Goal: Task Accomplishment & Management: Use online tool/utility

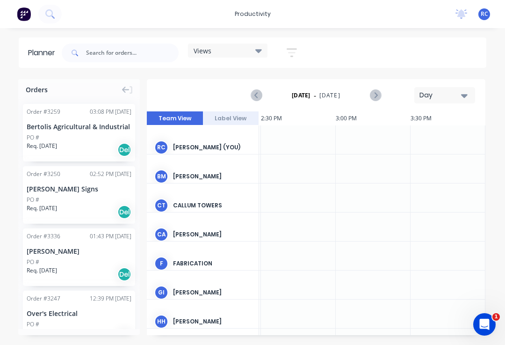
click at [482, 14] on span "RC" at bounding box center [484, 14] width 7 height 8
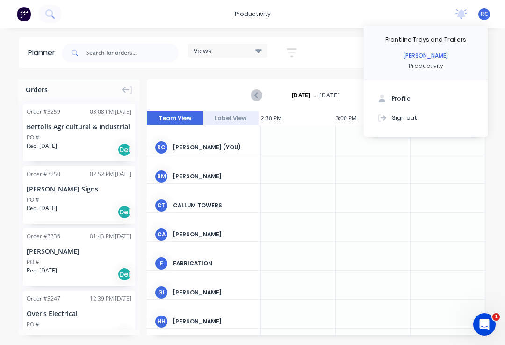
click at [422, 120] on button "Sign out" at bounding box center [426, 117] width 124 height 19
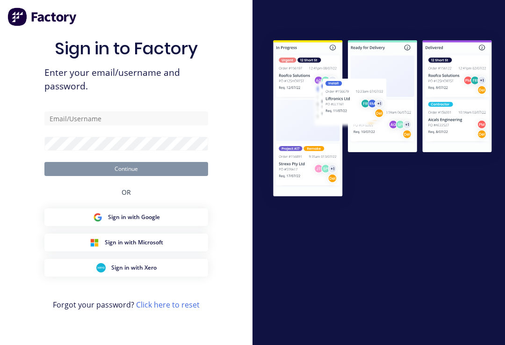
scroll to position [49, 0]
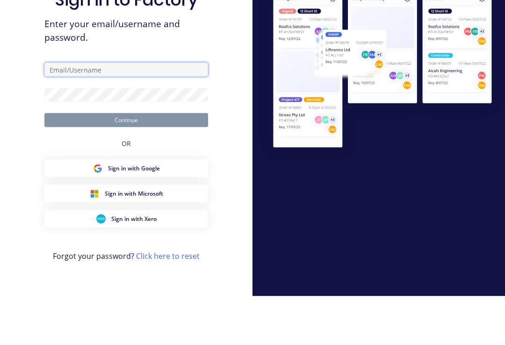
click at [84, 111] on input "text" at bounding box center [126, 118] width 164 height 14
click at [83, 111] on input "text" at bounding box center [126, 118] width 164 height 14
type input "R"
click at [64, 111] on input "text" at bounding box center [126, 118] width 164 height 14
click at [84, 111] on input "text" at bounding box center [126, 118] width 164 height 14
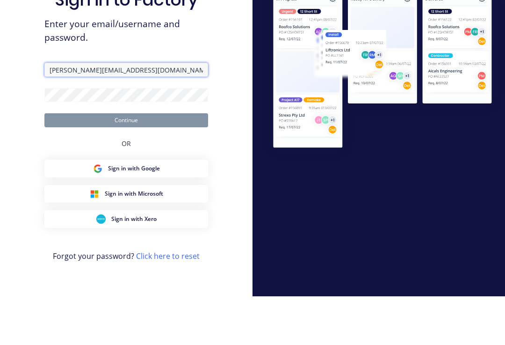
type input "Ryan@frontlinetrays.com.au"
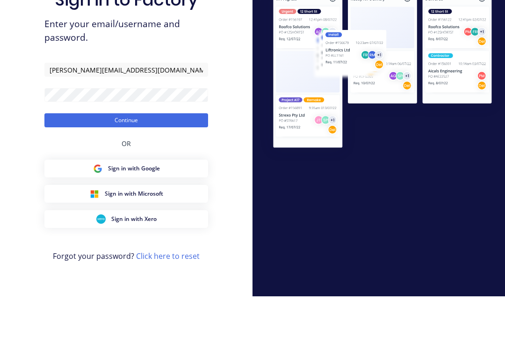
click at [98, 162] on button "Continue" at bounding box center [126, 169] width 164 height 14
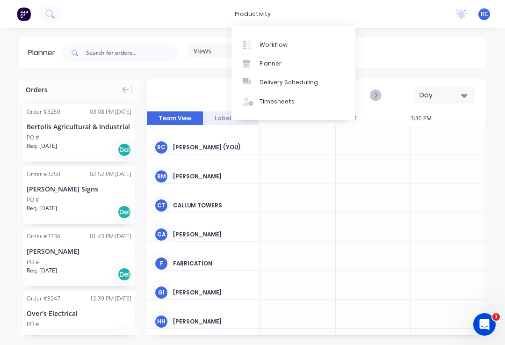
click at [287, 42] on link "Workflow" at bounding box center [294, 44] width 124 height 19
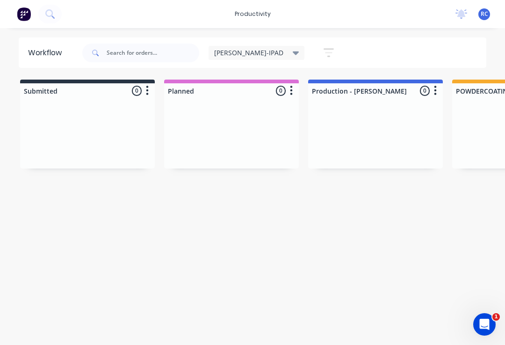
click at [248, 48] on div "Ryan-IPAD" at bounding box center [257, 53] width 96 height 14
click at [243, 51] on span "Ryan-IPAD" at bounding box center [248, 53] width 69 height 10
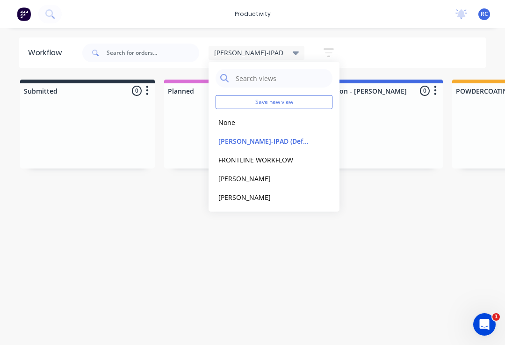
click at [235, 119] on button "None" at bounding box center [266, 122] width 100 height 11
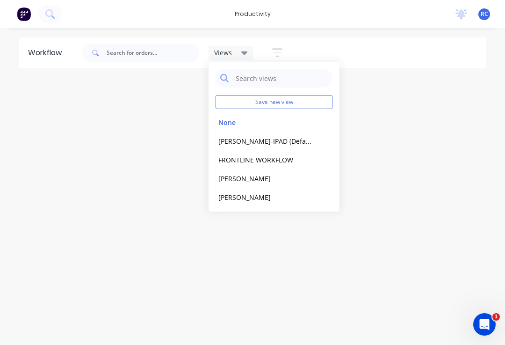
click at [0, 0] on button "edit" at bounding box center [0, 0] width 0 height 0
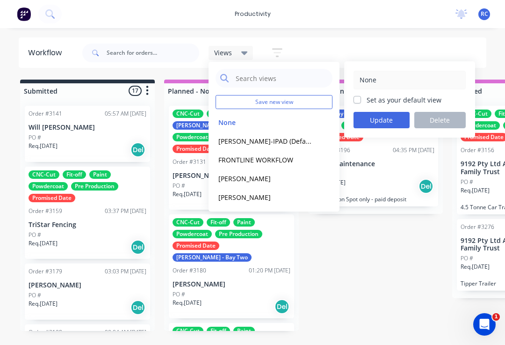
click at [369, 100] on label "Set as your default view" at bounding box center [404, 100] width 75 height 10
click at [361, 100] on input "Set as your default view" at bounding box center [357, 99] width 7 height 9
checkbox input "true"
click at [383, 119] on button "Update" at bounding box center [382, 120] width 56 height 16
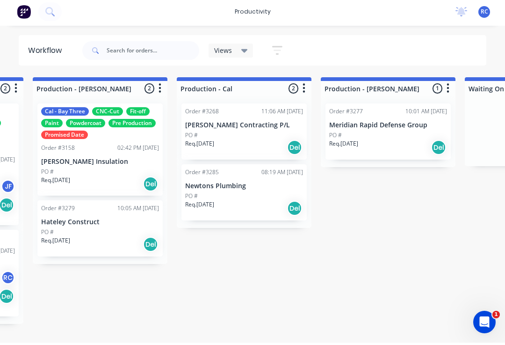
scroll to position [1, 1173]
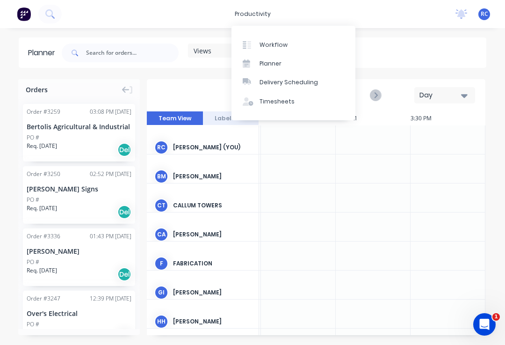
click at [277, 36] on link "Workflow" at bounding box center [294, 44] width 124 height 19
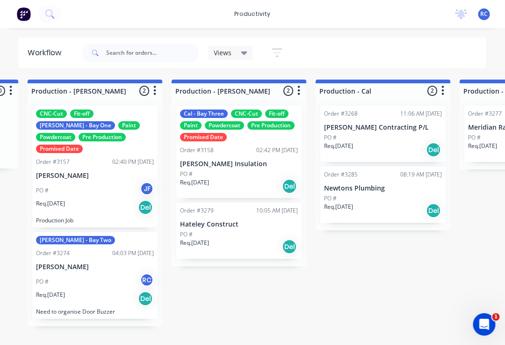
scroll to position [0, 1001]
click at [233, 150] on div "Order #3158 02:42 PM [DATE]" at bounding box center [239, 150] width 118 height 8
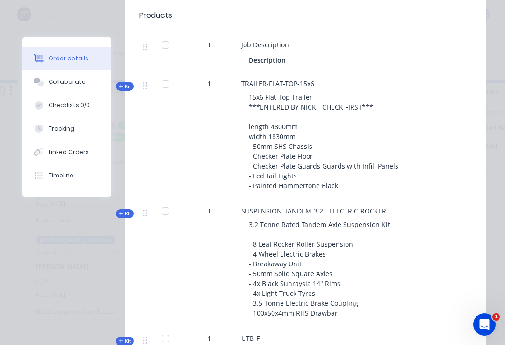
scroll to position [547, 0]
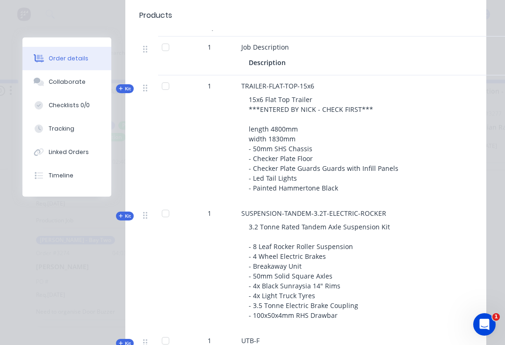
click at [65, 129] on div "Tracking" at bounding box center [62, 128] width 26 height 8
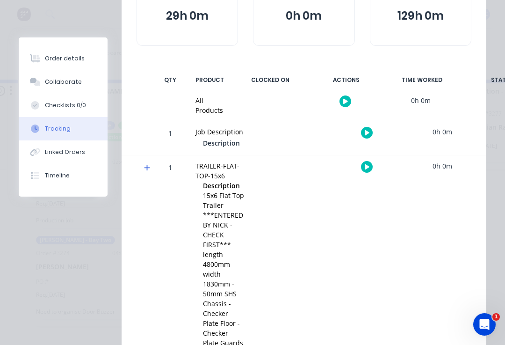
scroll to position [144, 0]
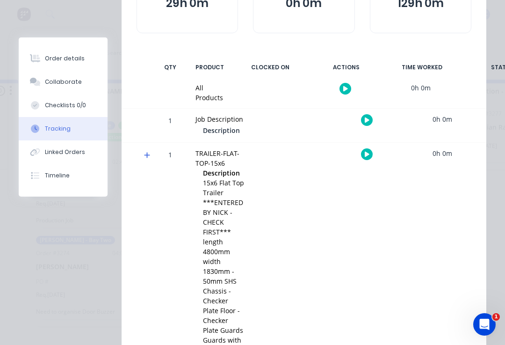
click at [362, 154] on button "button" at bounding box center [367, 154] width 12 height 12
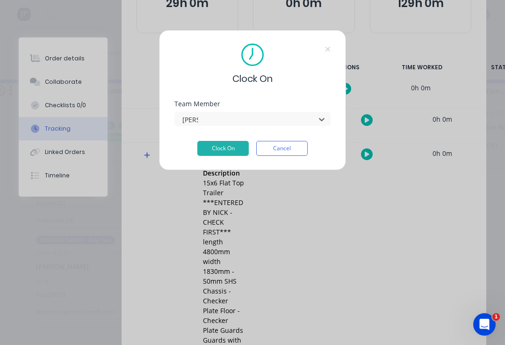
type input "[PERSON_NAME]"
click at [223, 150] on button "Clock On" at bounding box center [222, 148] width 51 height 15
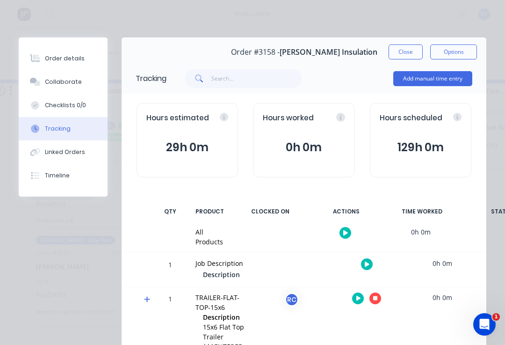
scroll to position [0, 0]
click at [374, 298] on icon "button" at bounding box center [375, 298] width 5 height 5
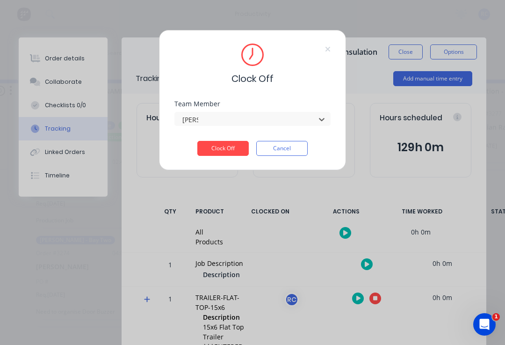
type input "[PERSON_NAME]"
click at [223, 152] on button "Clock Off" at bounding box center [222, 148] width 51 height 15
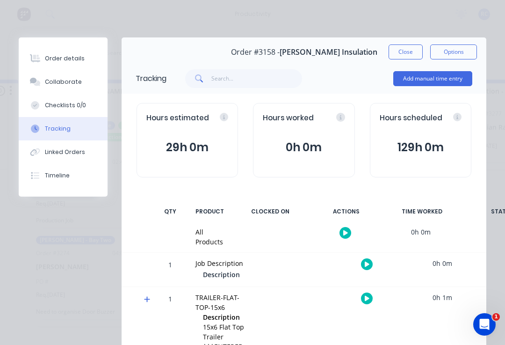
click at [368, 298] on icon "button" at bounding box center [367, 298] width 5 height 5
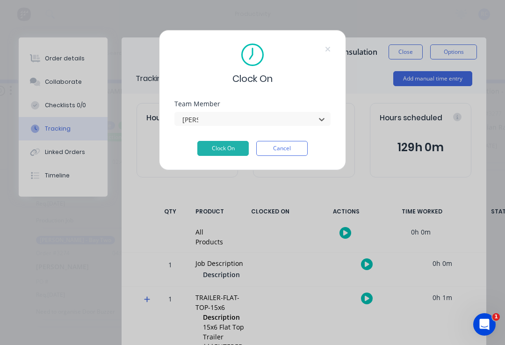
type input "[PERSON_NAME]"
click at [224, 151] on button "Clock On" at bounding box center [222, 148] width 51 height 15
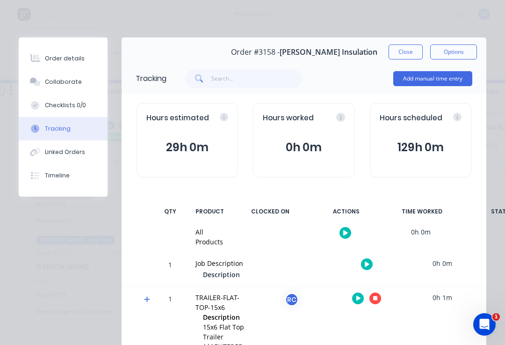
click at [407, 57] on button "Close" at bounding box center [406, 51] width 34 height 15
